Goal: Information Seeking & Learning: Learn about a topic

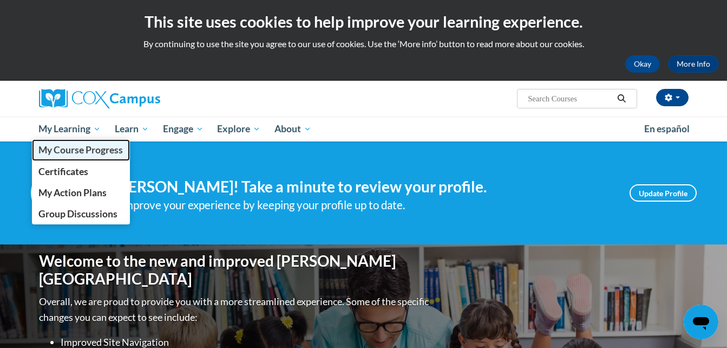
click at [96, 151] on span "My Course Progress" at bounding box center [80, 149] width 84 height 11
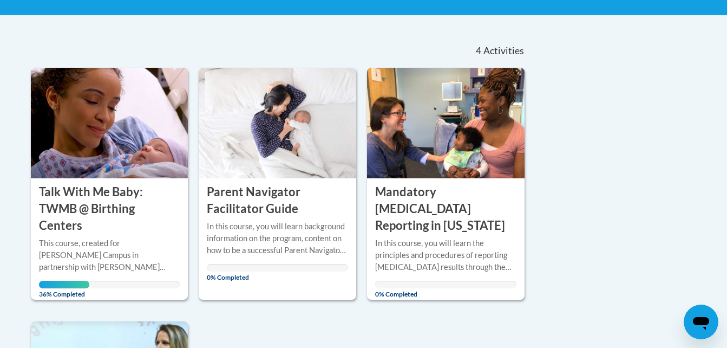
scroll to position [211, 0]
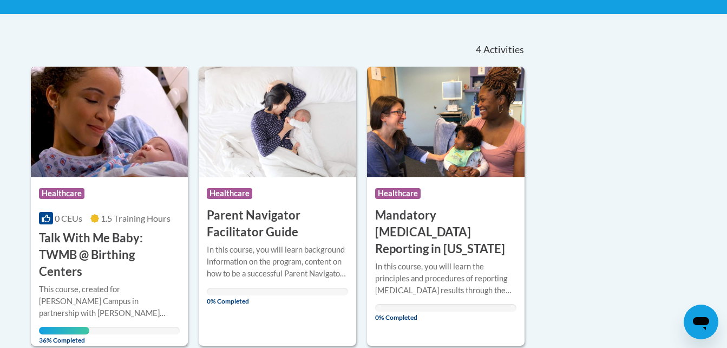
click at [87, 194] on div "Course Category: Healthcare" at bounding box center [109, 195] width 141 height 24
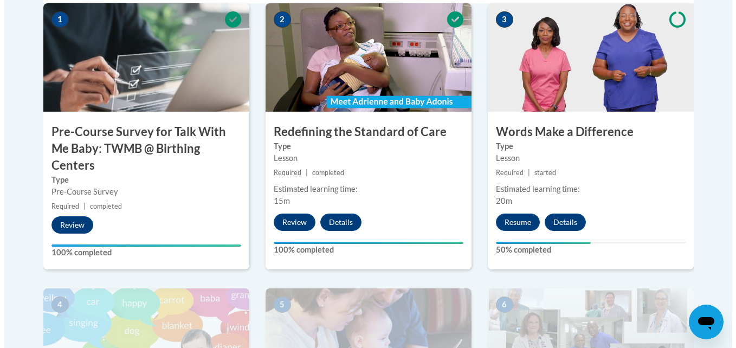
scroll to position [395, 0]
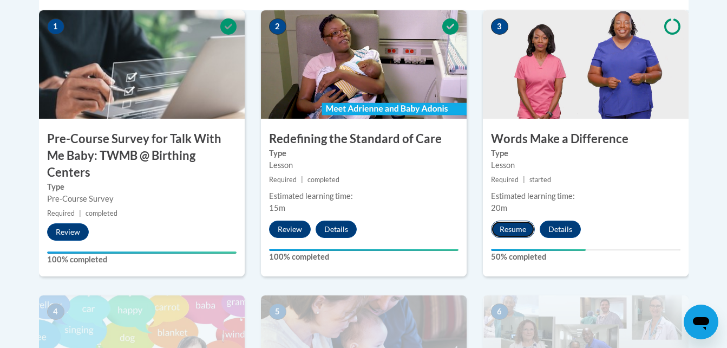
click at [518, 225] on button "Resume" at bounding box center [513, 228] width 44 height 17
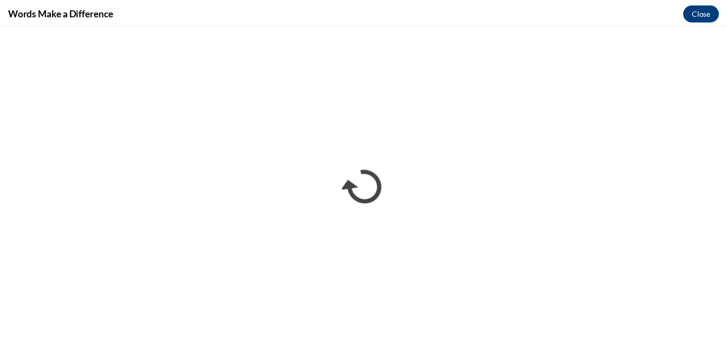
scroll to position [0, 0]
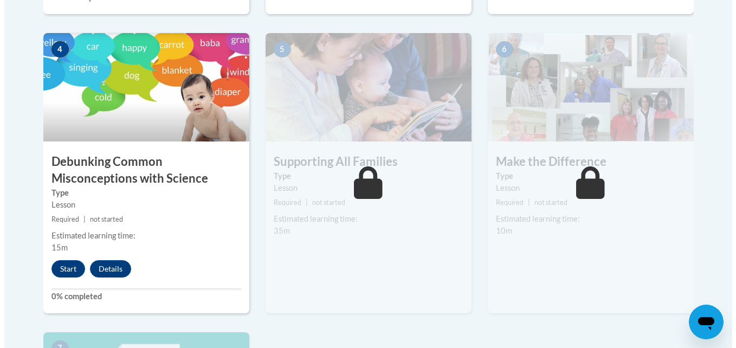
scroll to position [658, 0]
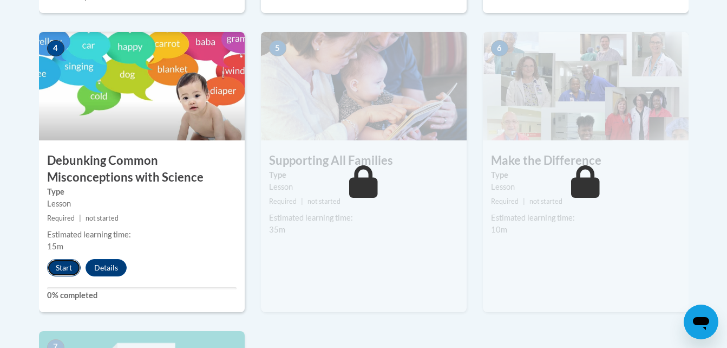
click at [60, 265] on button "Start" at bounding box center [64, 267] width 34 height 17
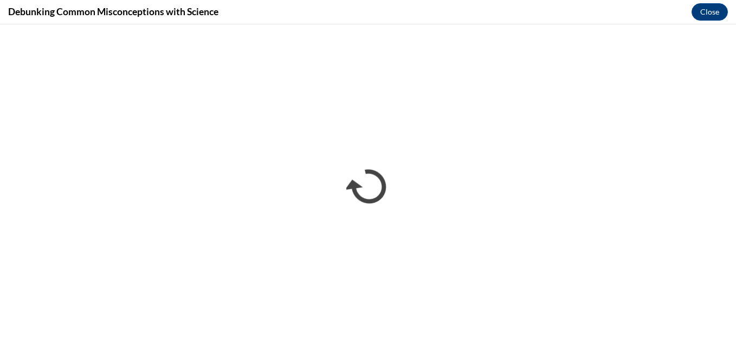
scroll to position [0, 0]
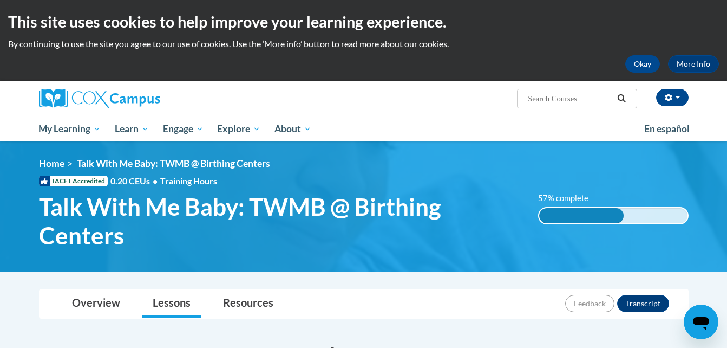
click at [22, 240] on img at bounding box center [363, 206] width 727 height 130
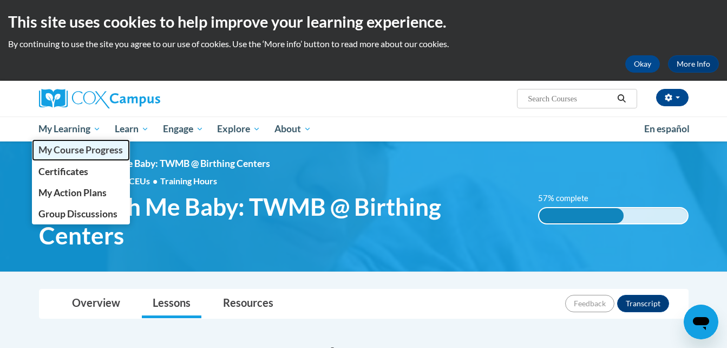
click at [83, 141] on link "My Course Progress" at bounding box center [81, 149] width 99 height 21
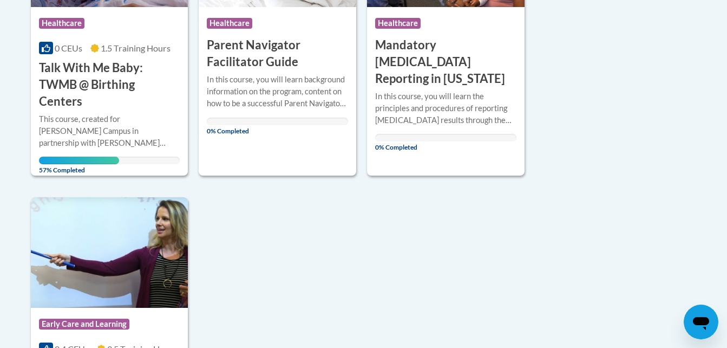
scroll to position [386, 0]
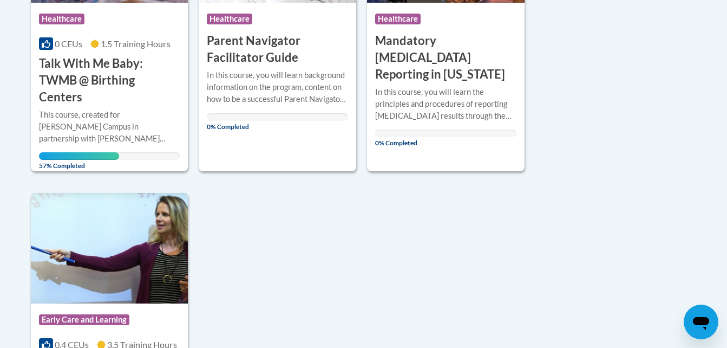
click at [154, 281] on img at bounding box center [110, 248] width 158 height 110
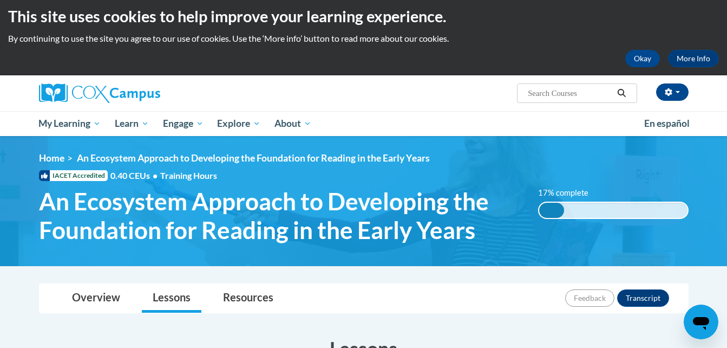
scroll to position [7, 0]
